Goal: Book appointment/travel/reservation

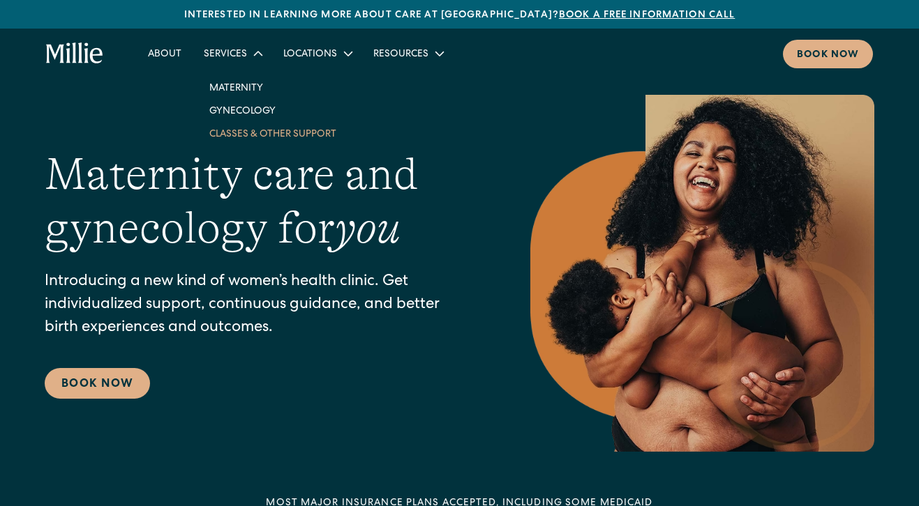
click at [235, 135] on link "Classes & Other Support" at bounding box center [272, 133] width 149 height 23
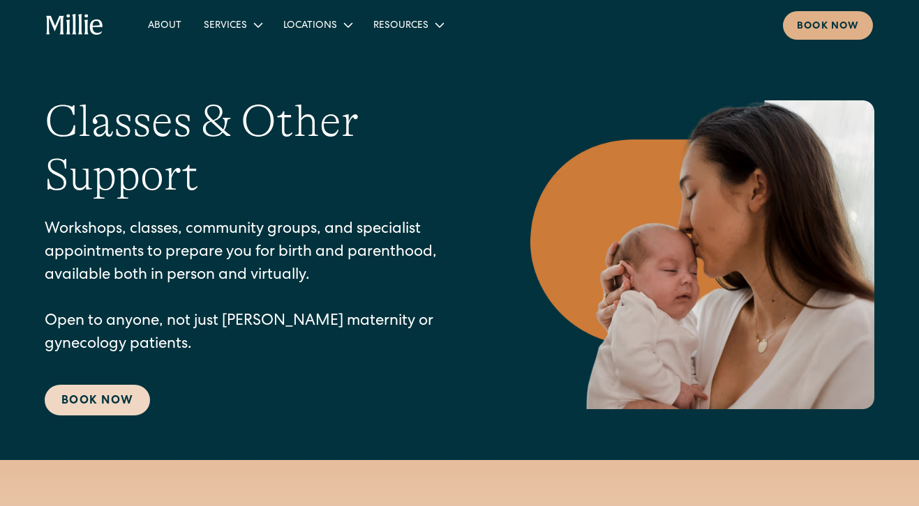
click at [121, 399] on link "Book Now" at bounding box center [97, 400] width 105 height 31
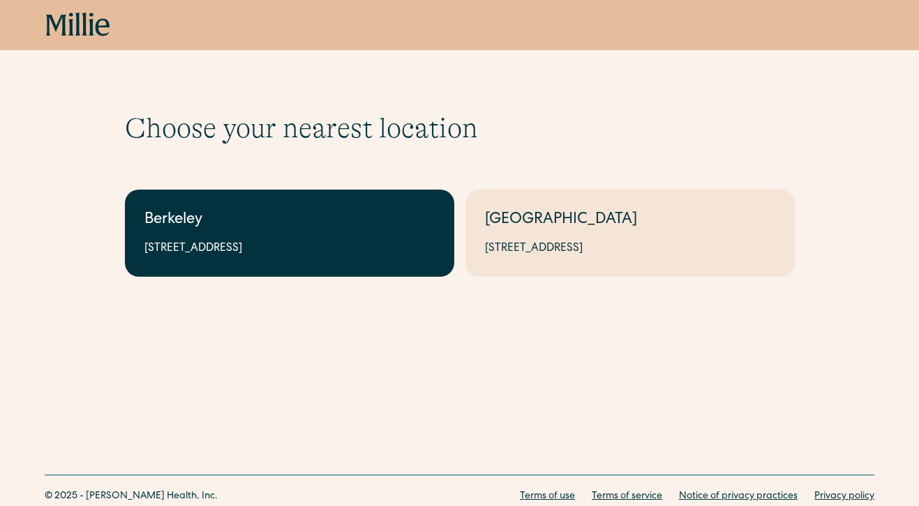
click at [400, 239] on link "Berkeley 2999 Regent St, Suite 524, Berkeley, CA 94705" at bounding box center [289, 233] width 329 height 87
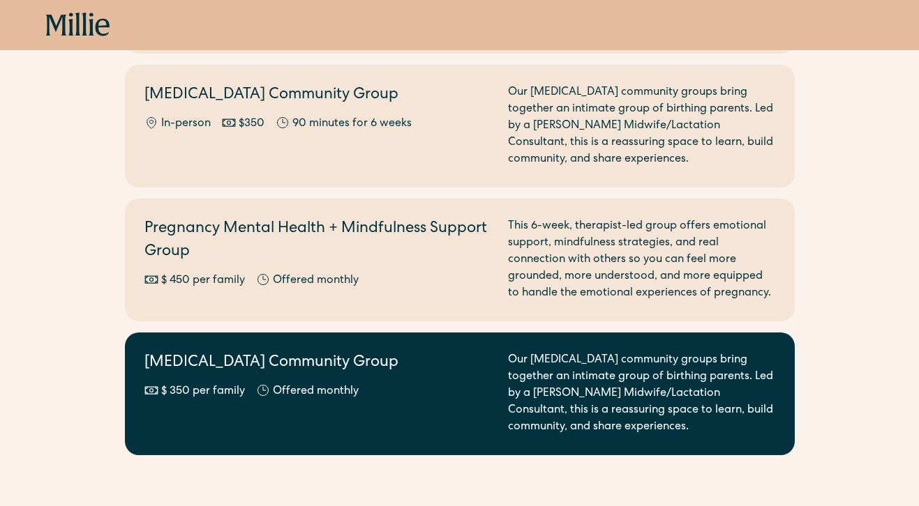
scroll to position [1744, 0]
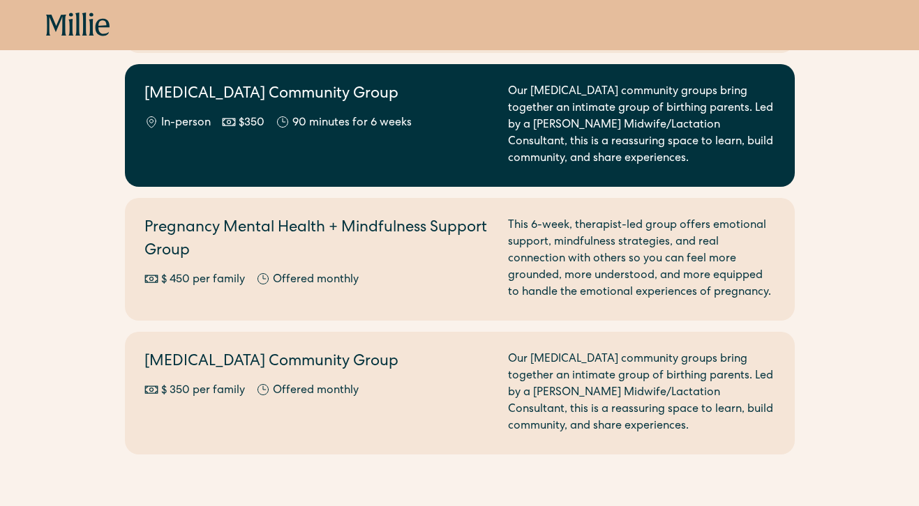
click at [374, 134] on div "Postpartum Community Group In-person $350 90 minutes for 6 weeks" at bounding box center [317, 126] width 347 height 84
click at [239, 115] on div "$350" at bounding box center [252, 123] width 26 height 17
